Goal: Transaction & Acquisition: Purchase product/service

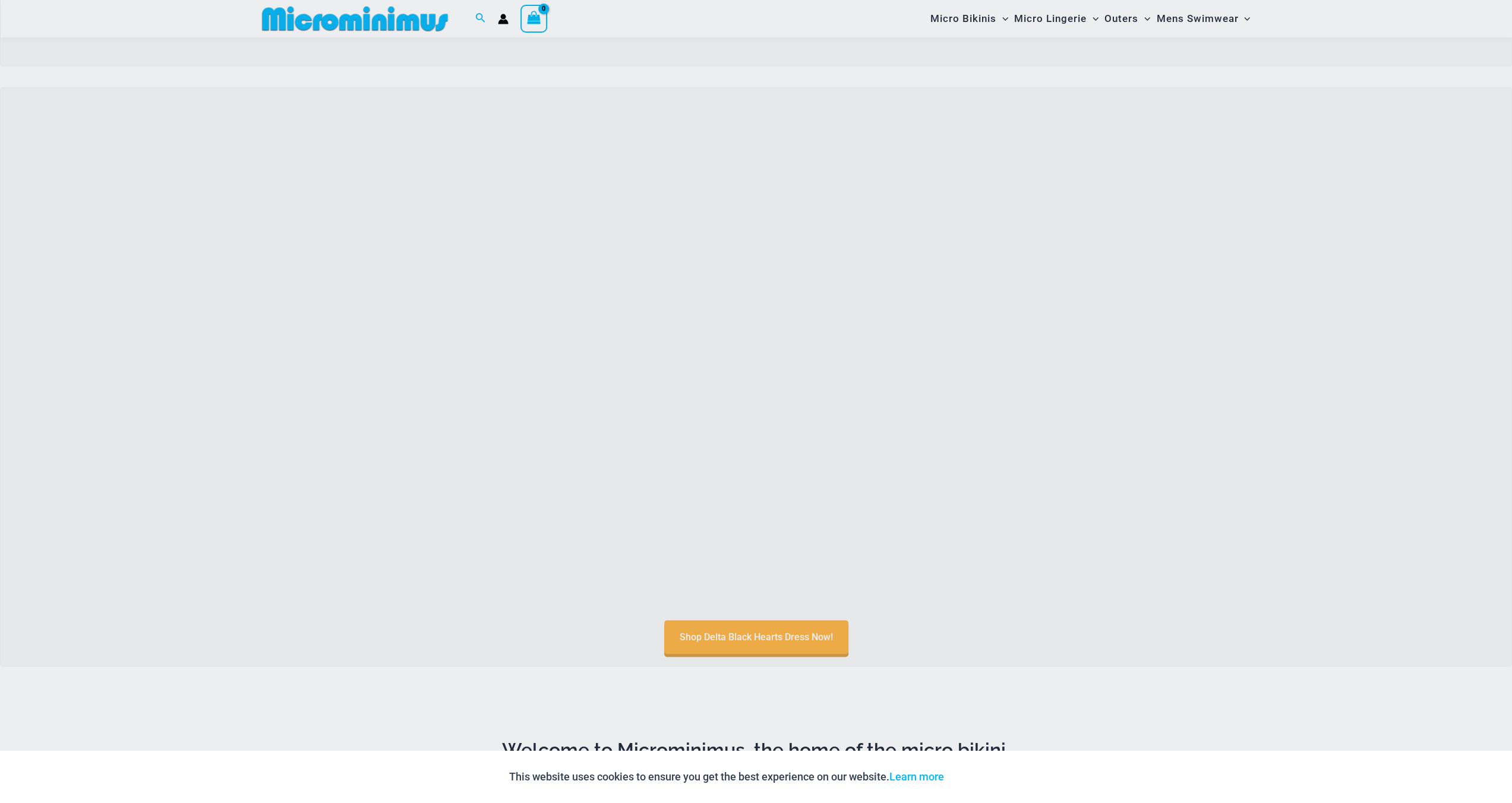
scroll to position [525, 0]
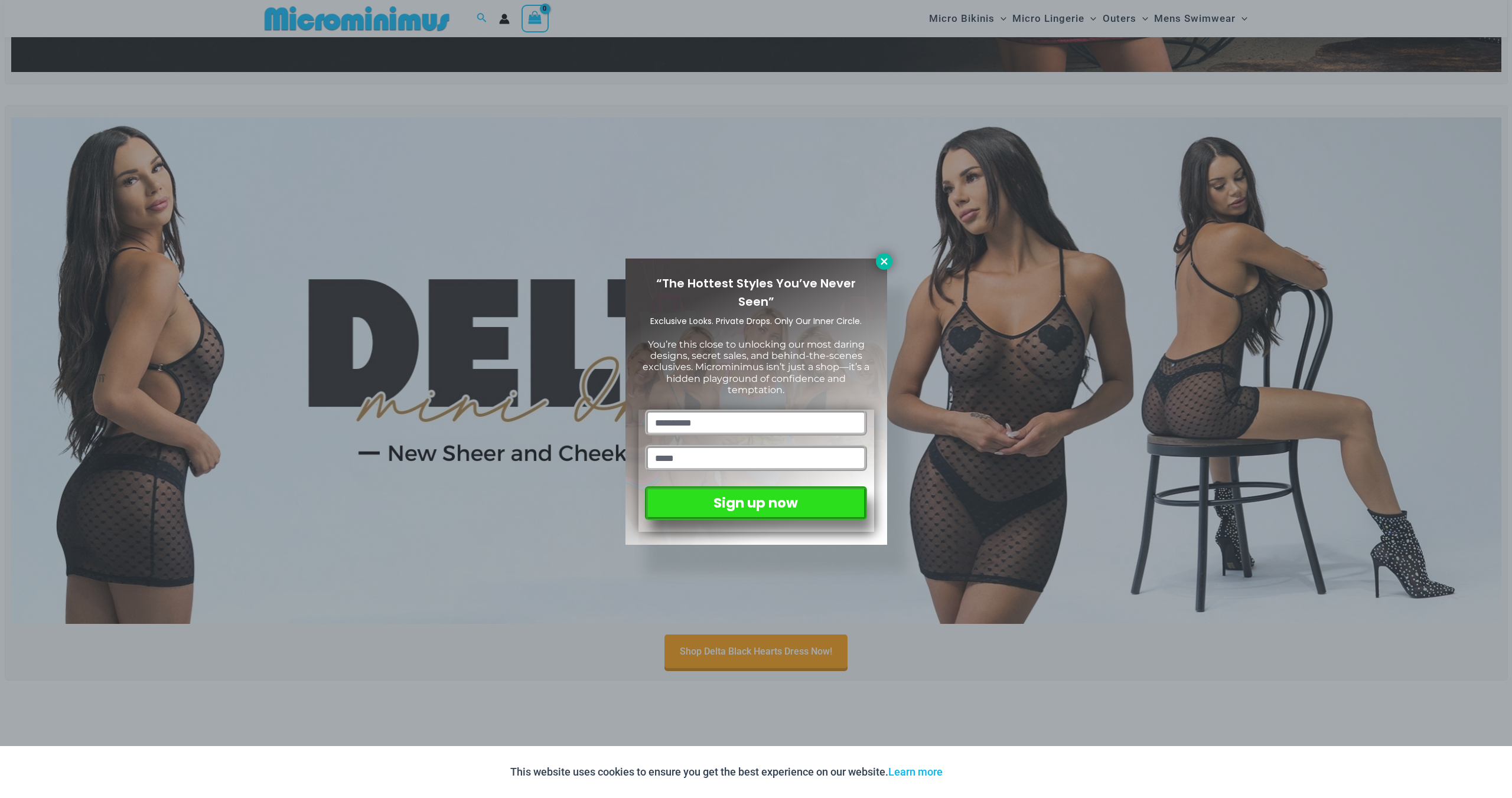
click at [885, 254] on button at bounding box center [884, 262] width 16 height 16
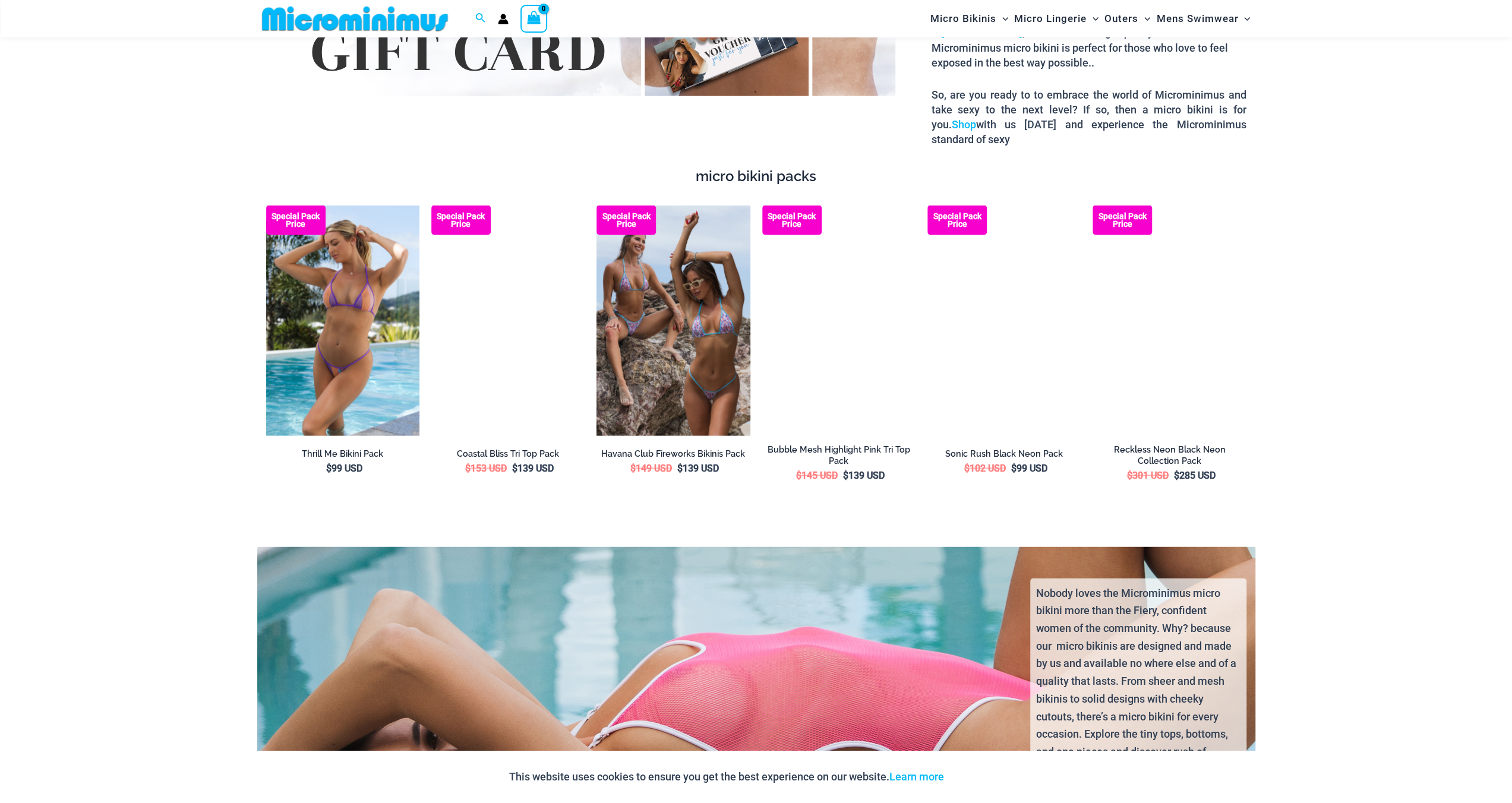
scroll to position [2486, 0]
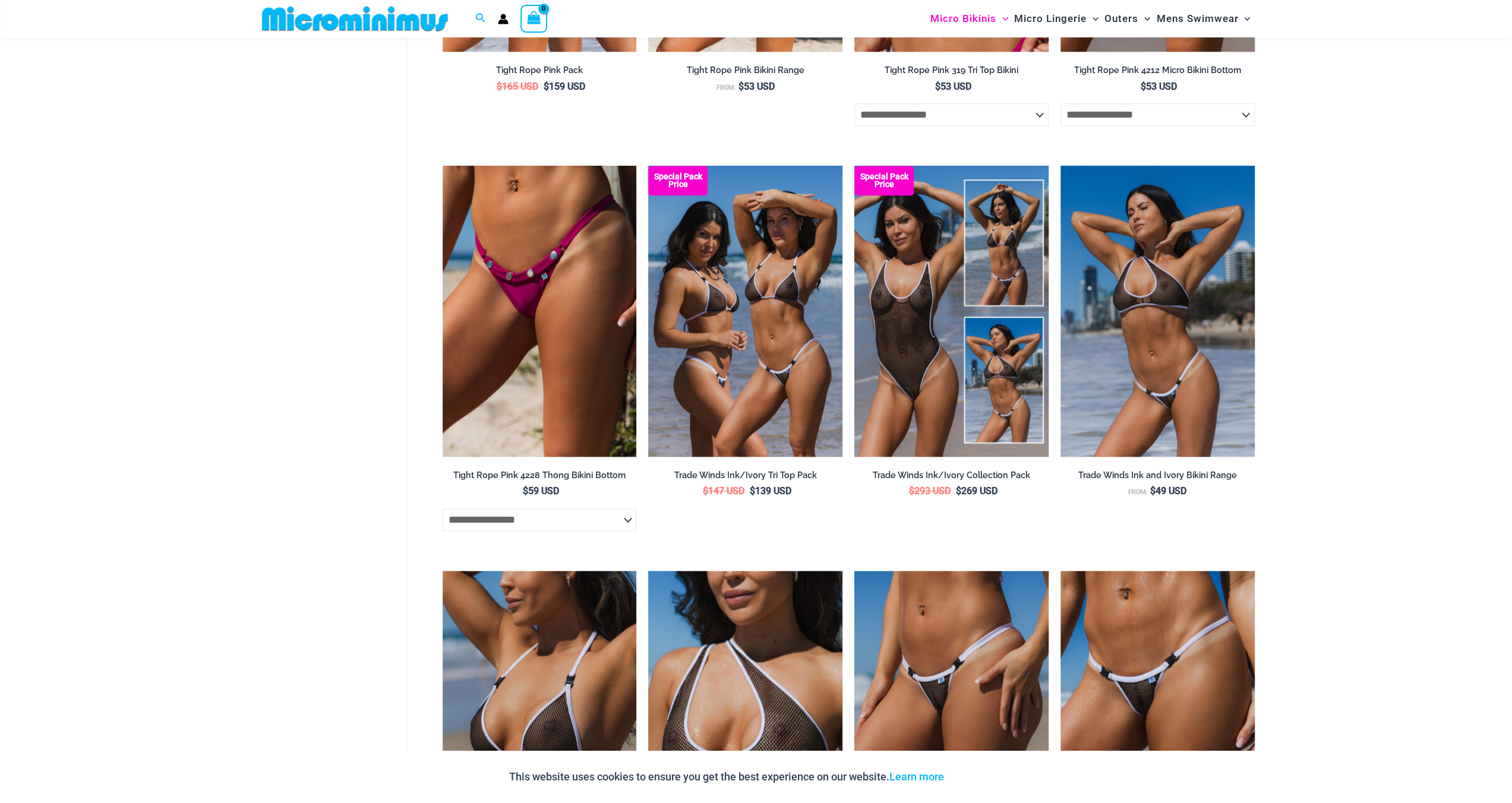
scroll to position [1535, 0]
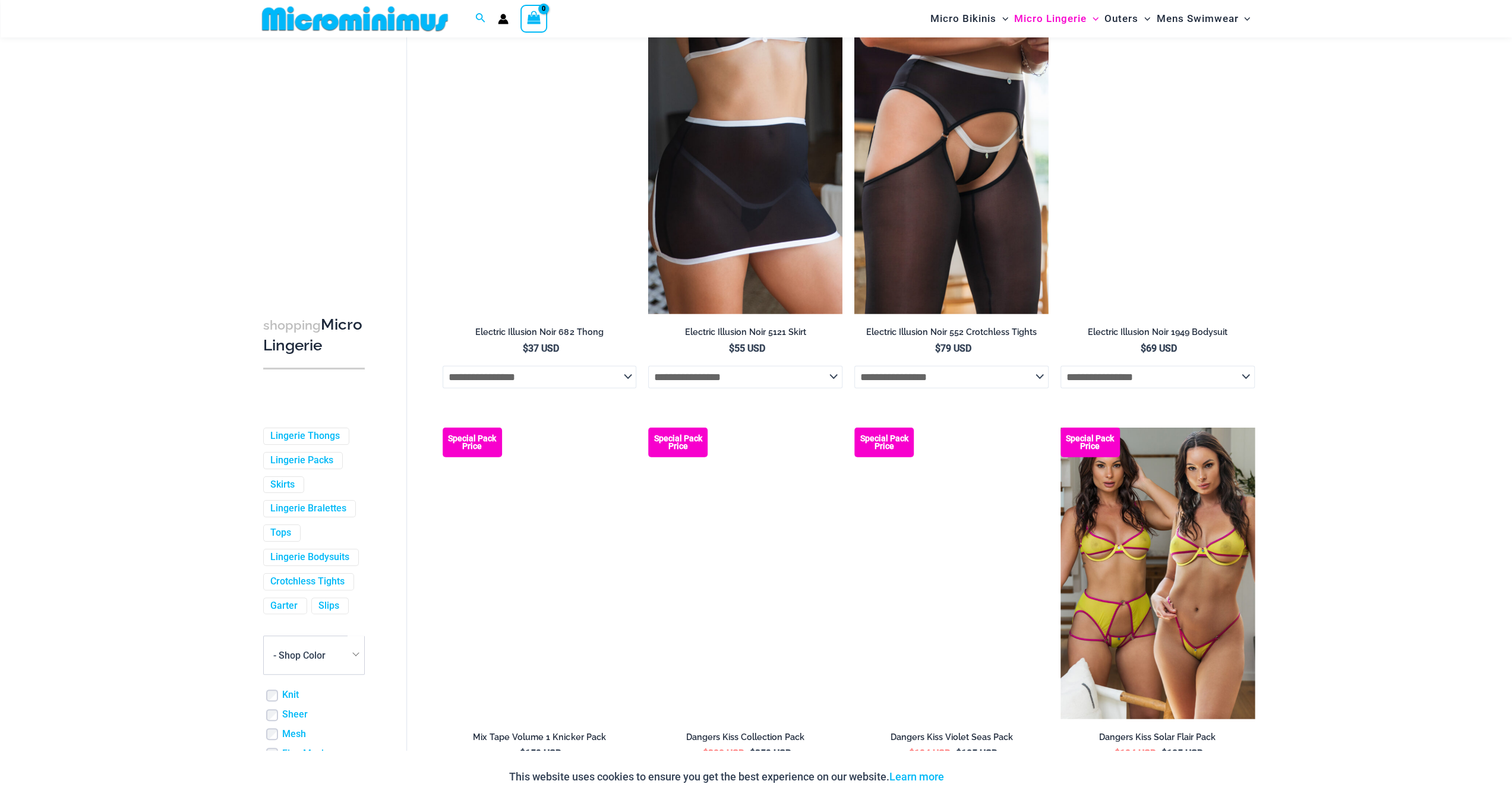
scroll to position [2782, 0]
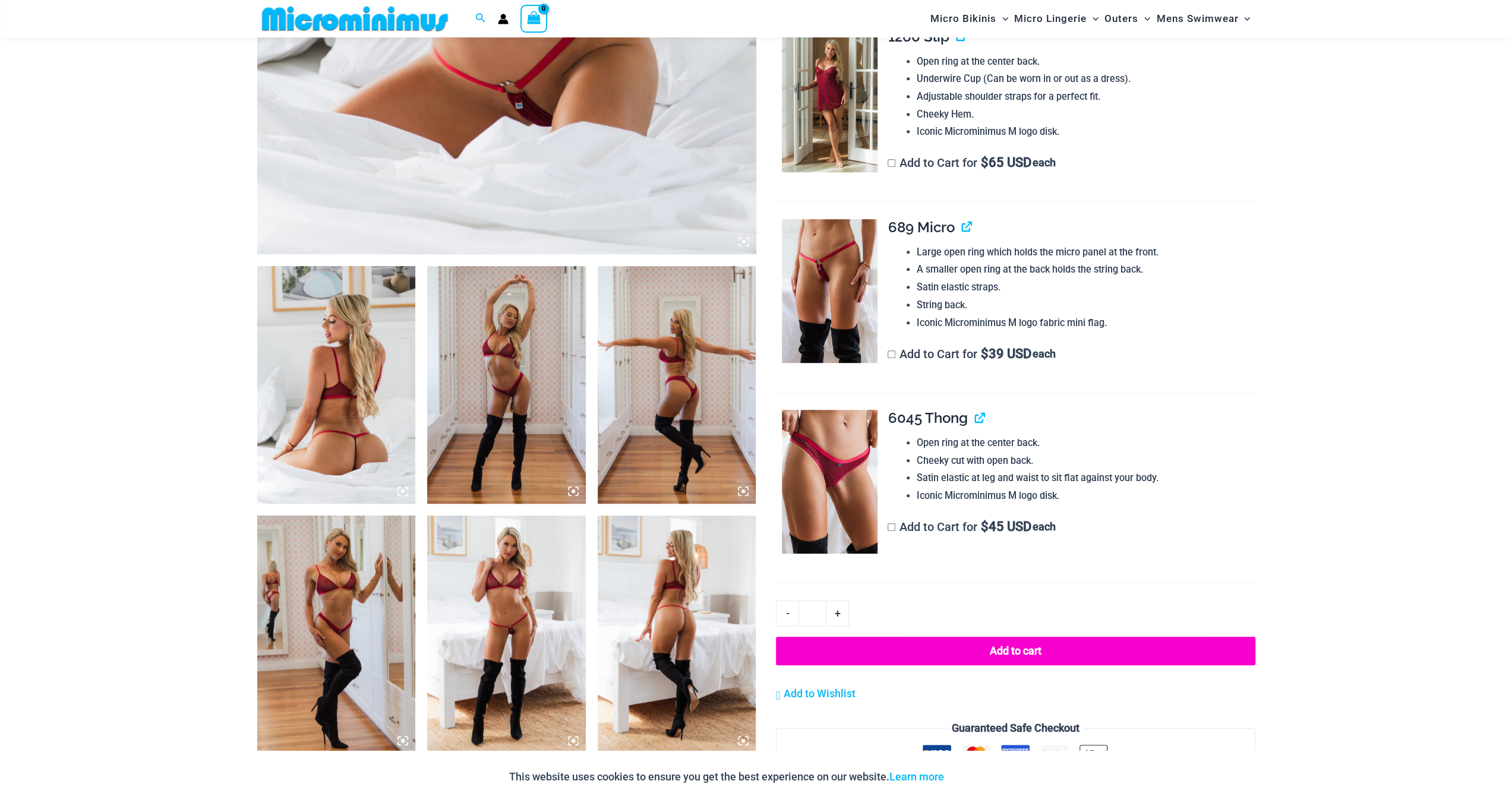
scroll to position [584, 0]
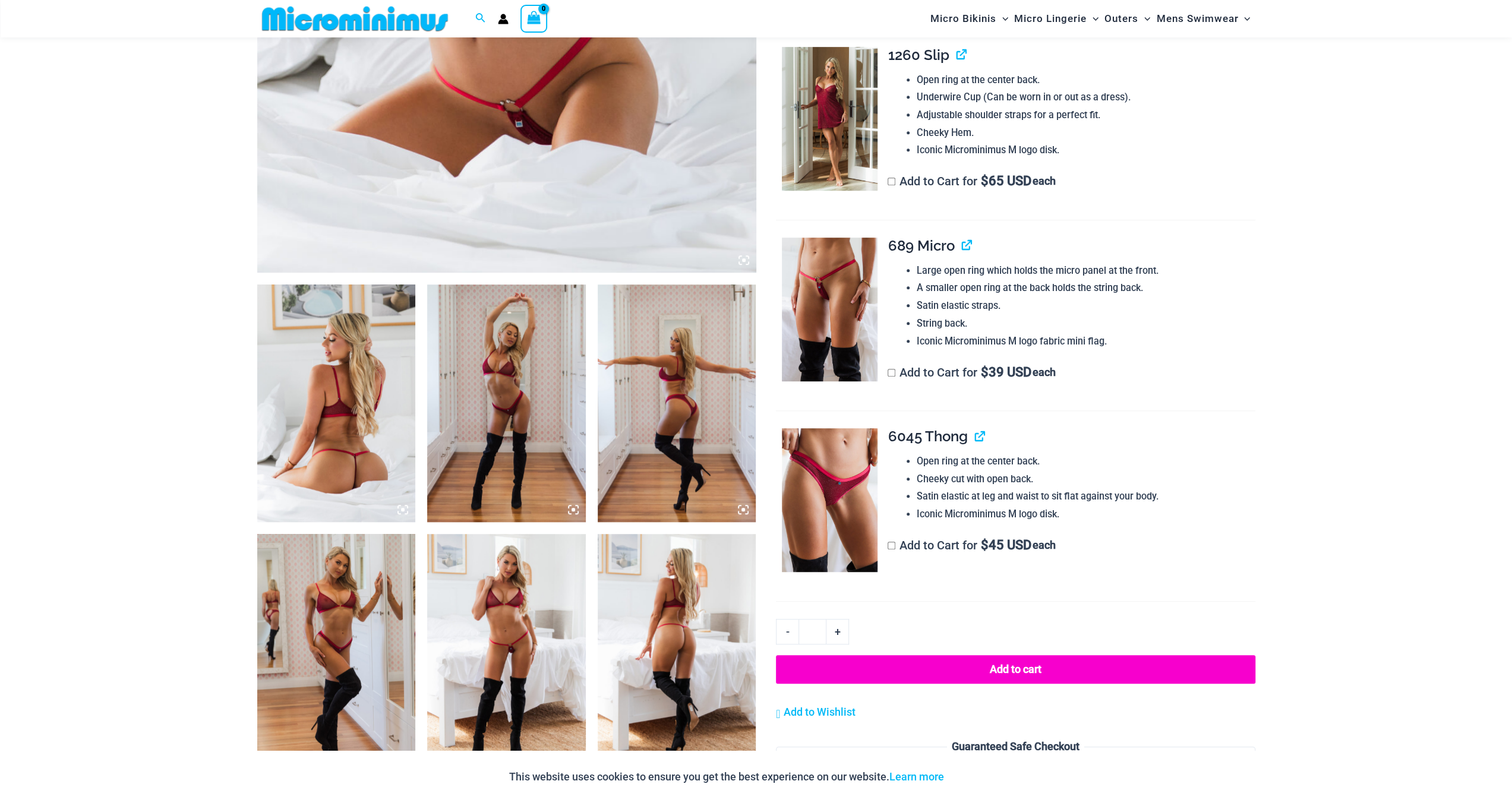
click at [527, 586] on img at bounding box center [507, 653] width 159 height 238
